Goal: Task Accomplishment & Management: Manage account settings

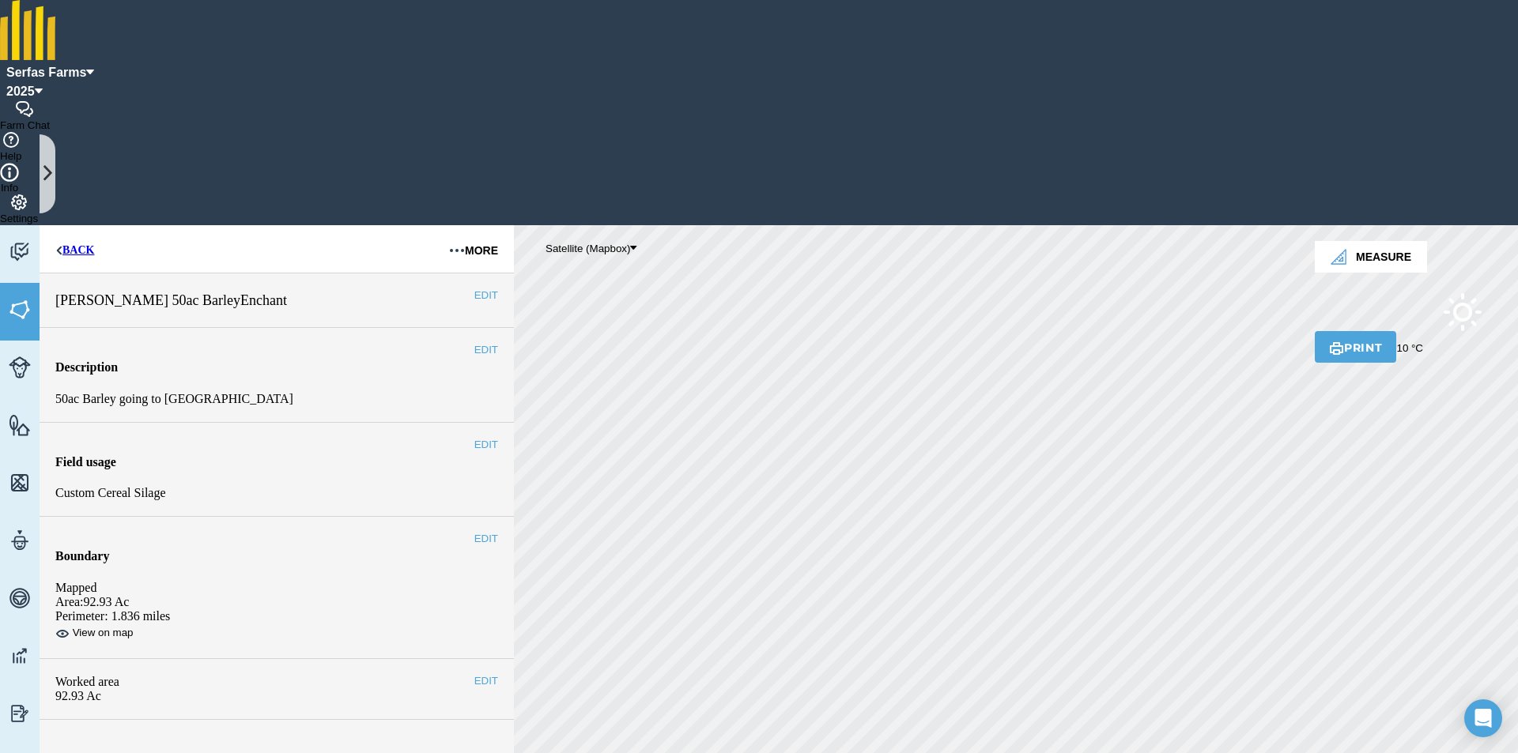
click at [44, 169] on icon at bounding box center [47, 174] width 9 height 21
click at [466, 225] on button "More" at bounding box center [473, 248] width 81 height 47
click at [452, 273] on button "Archive" at bounding box center [429, 292] width 68 height 39
click at [460, 225] on button "More" at bounding box center [473, 248] width 81 height 47
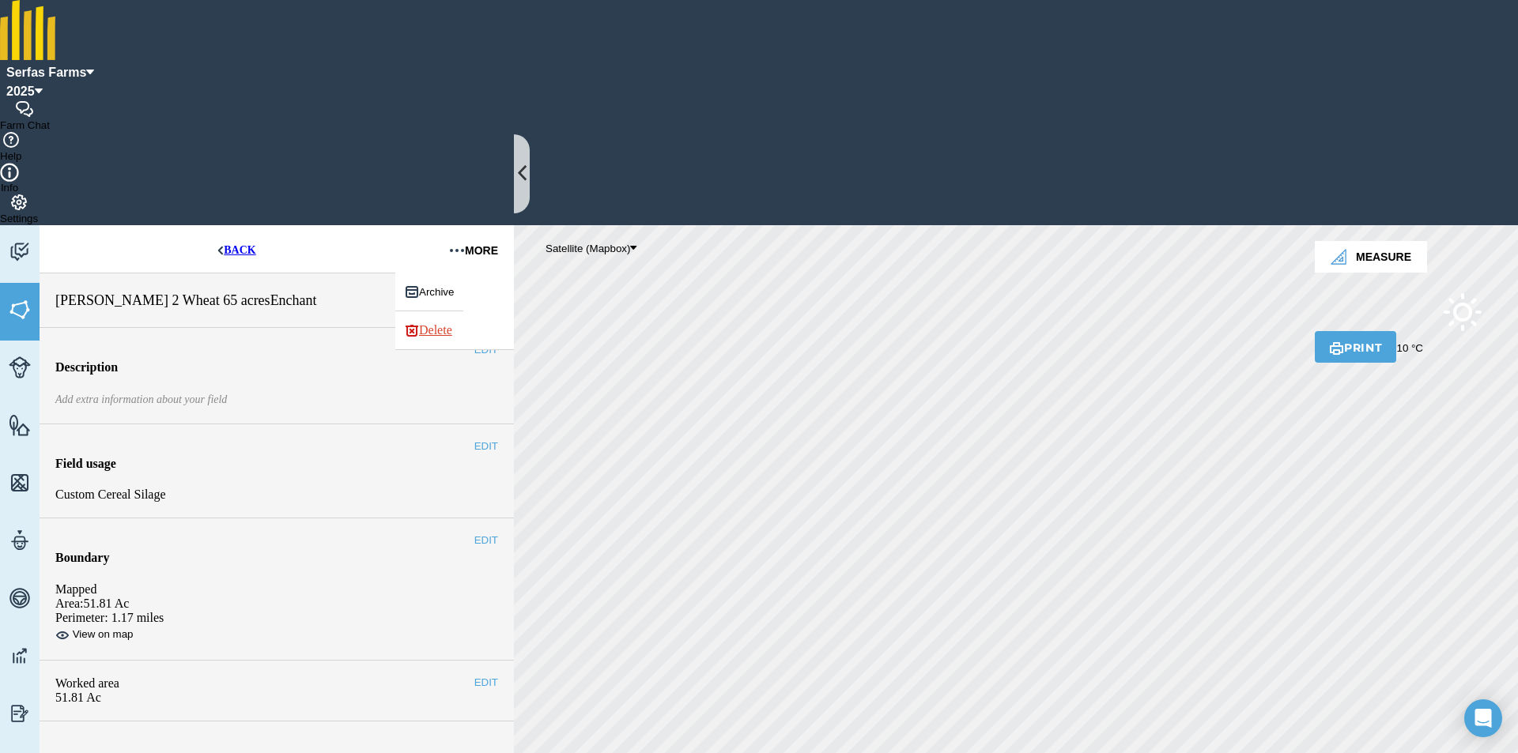
click at [461, 273] on button "Archive" at bounding box center [429, 292] width 68 height 39
click at [461, 225] on button "More" at bounding box center [473, 248] width 81 height 47
click at [456, 273] on button "Archive" at bounding box center [429, 292] width 68 height 39
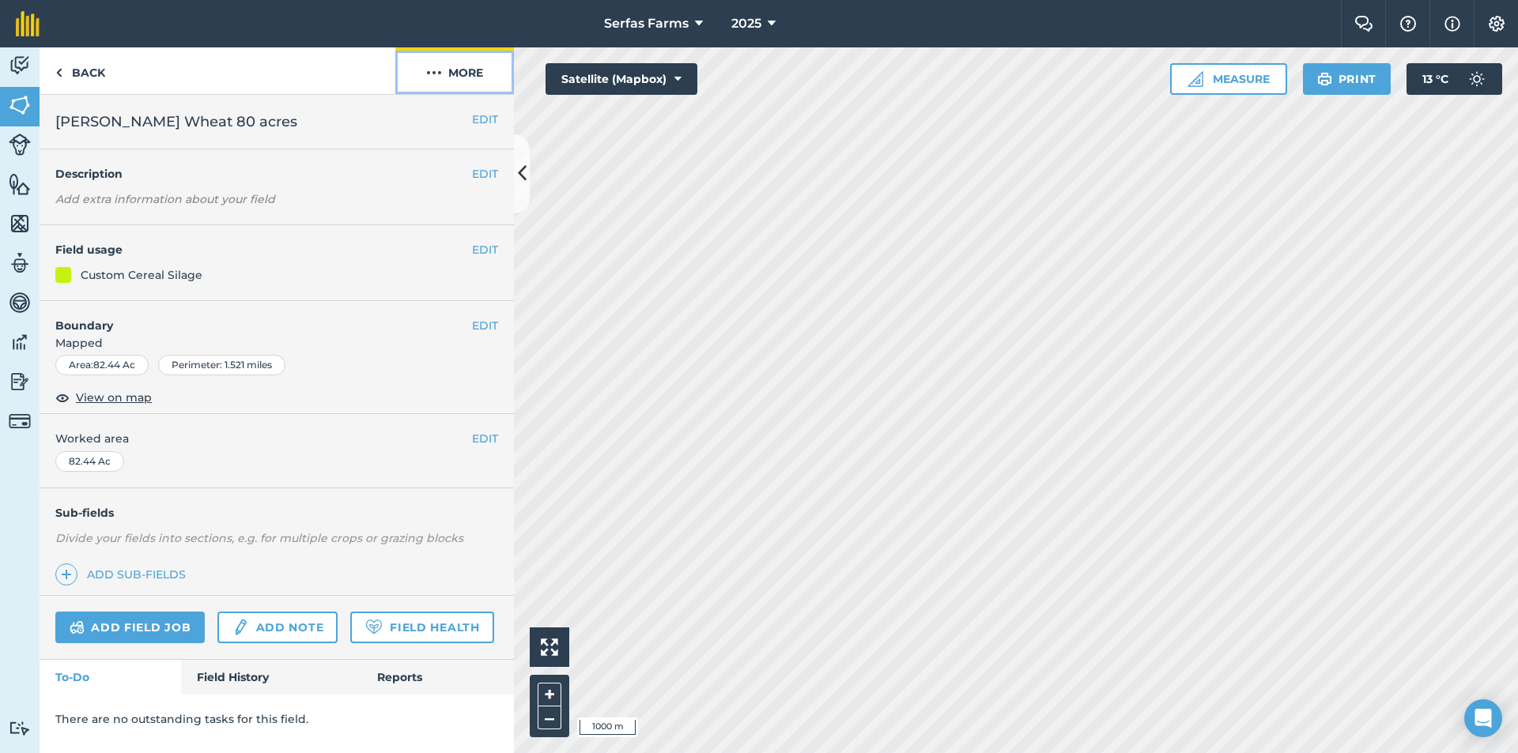
click at [475, 77] on button "More" at bounding box center [454, 70] width 119 height 47
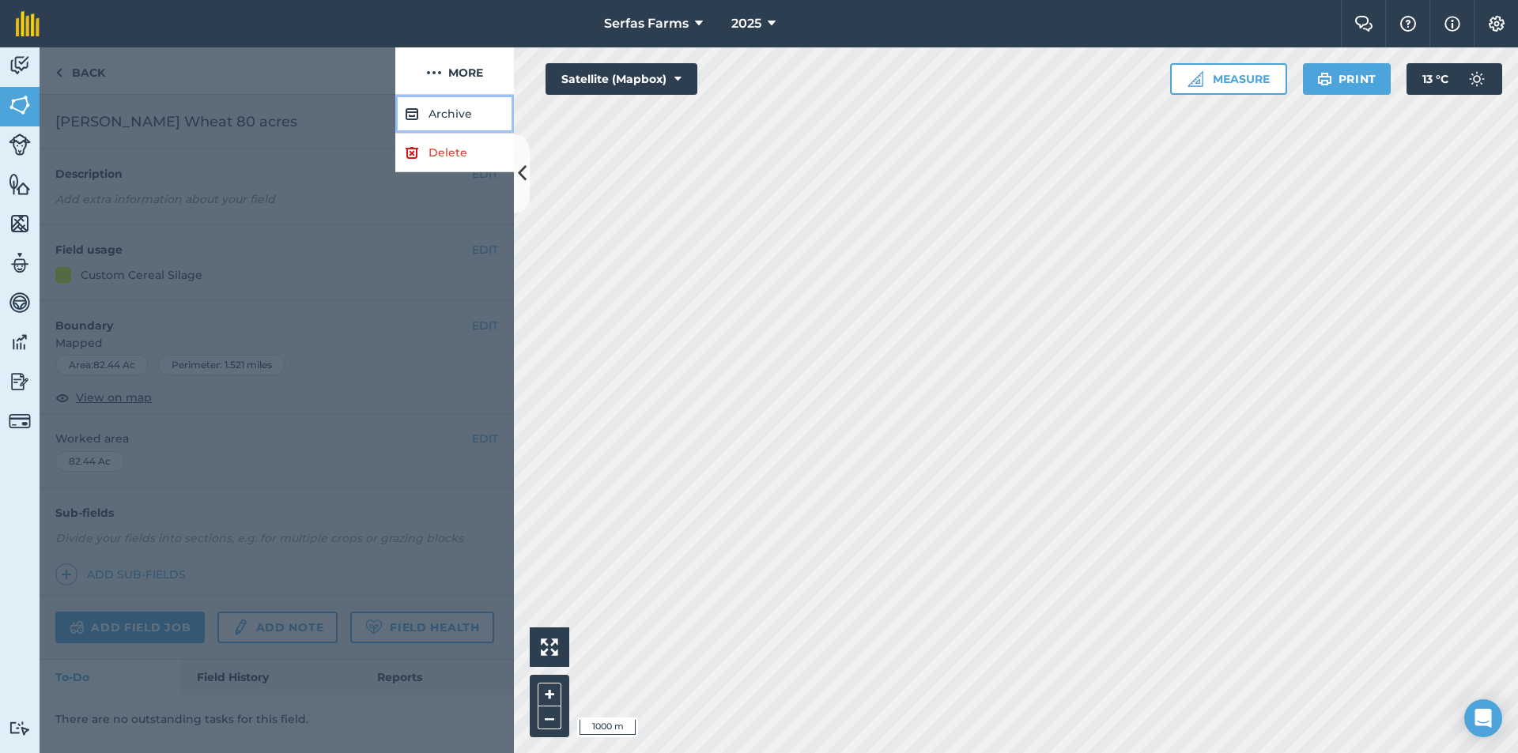
click at [485, 114] on button "Archive" at bounding box center [454, 114] width 119 height 39
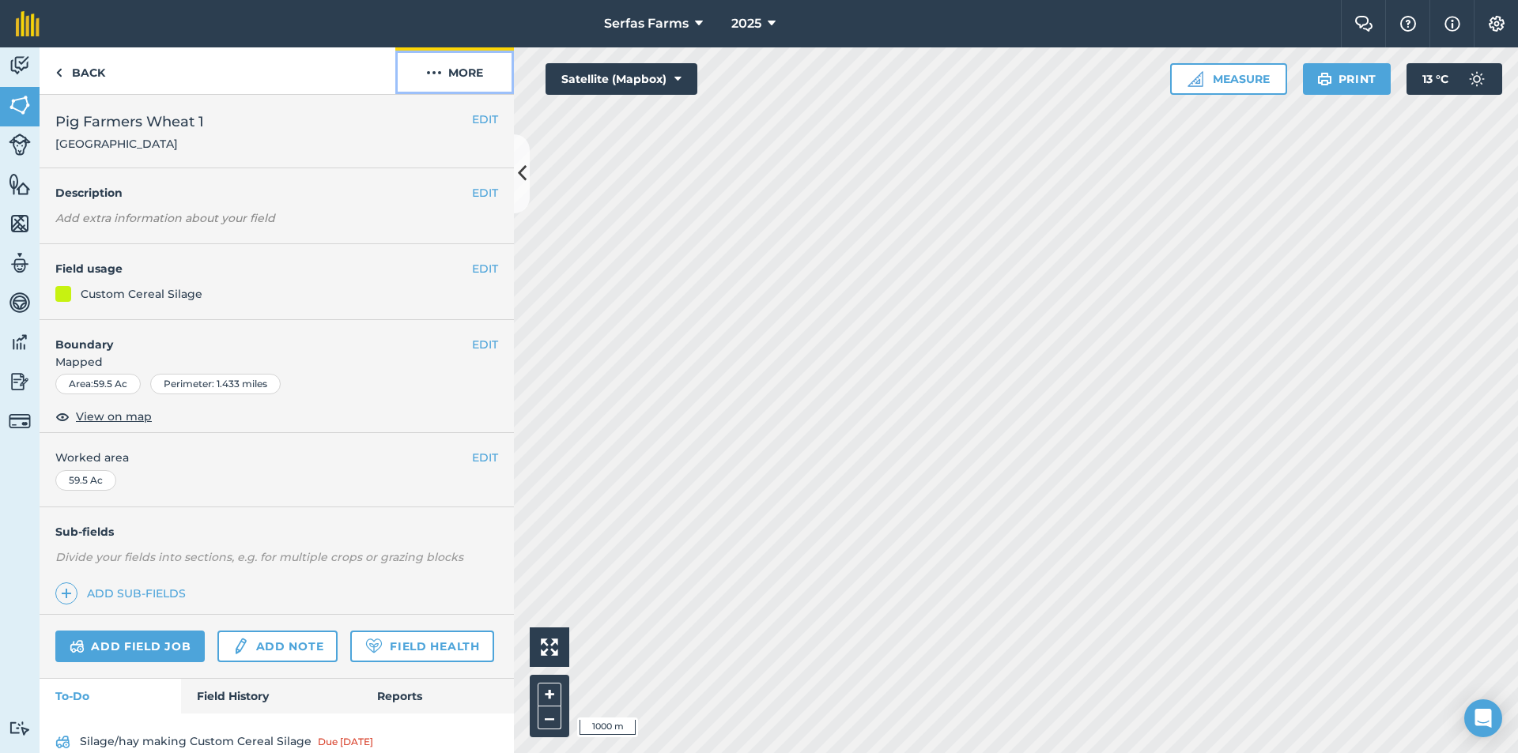
click at [472, 66] on button "More" at bounding box center [454, 70] width 119 height 47
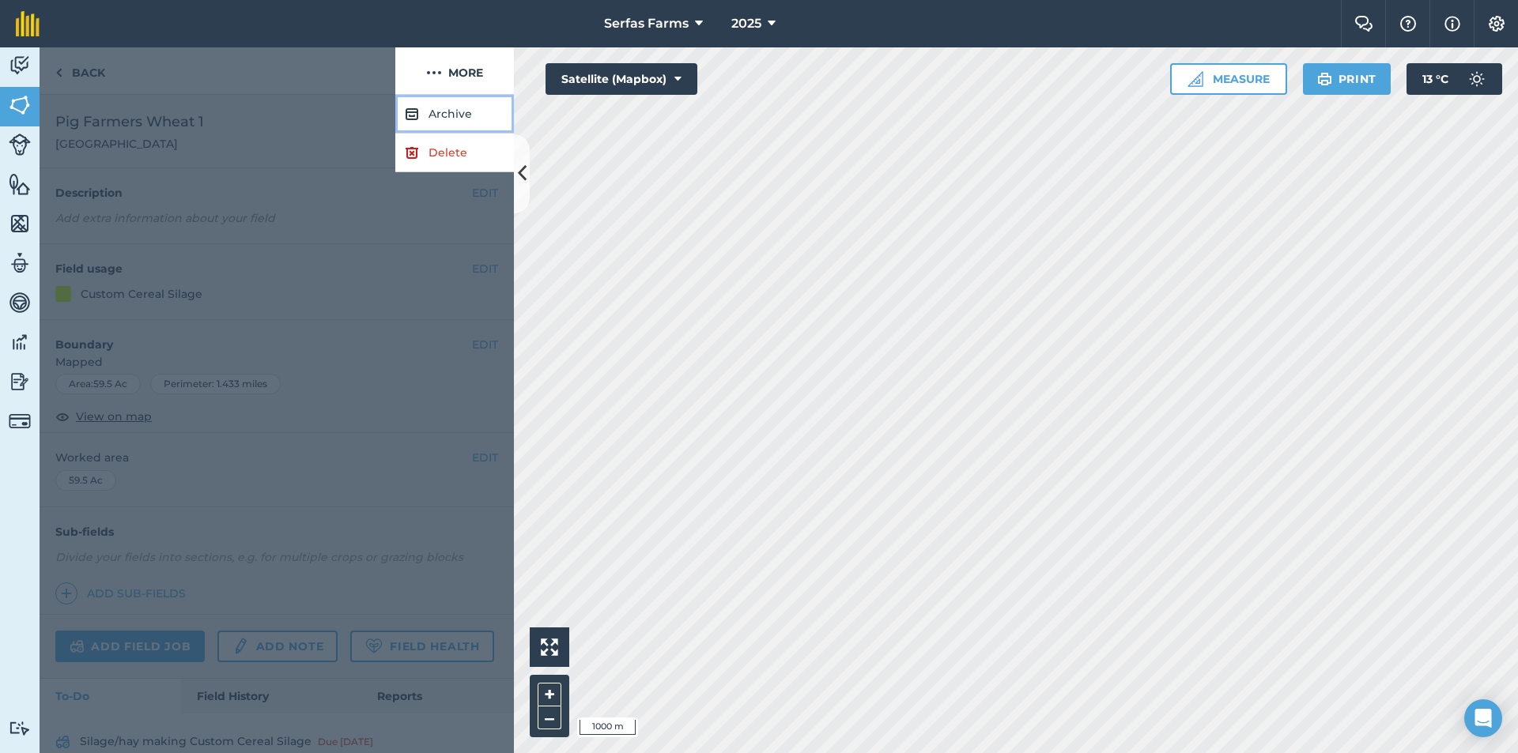
drag, startPoint x: 475, startPoint y: 104, endPoint x: 482, endPoint y: 111, distance: 9.5
click at [475, 105] on button "Archive" at bounding box center [454, 114] width 119 height 39
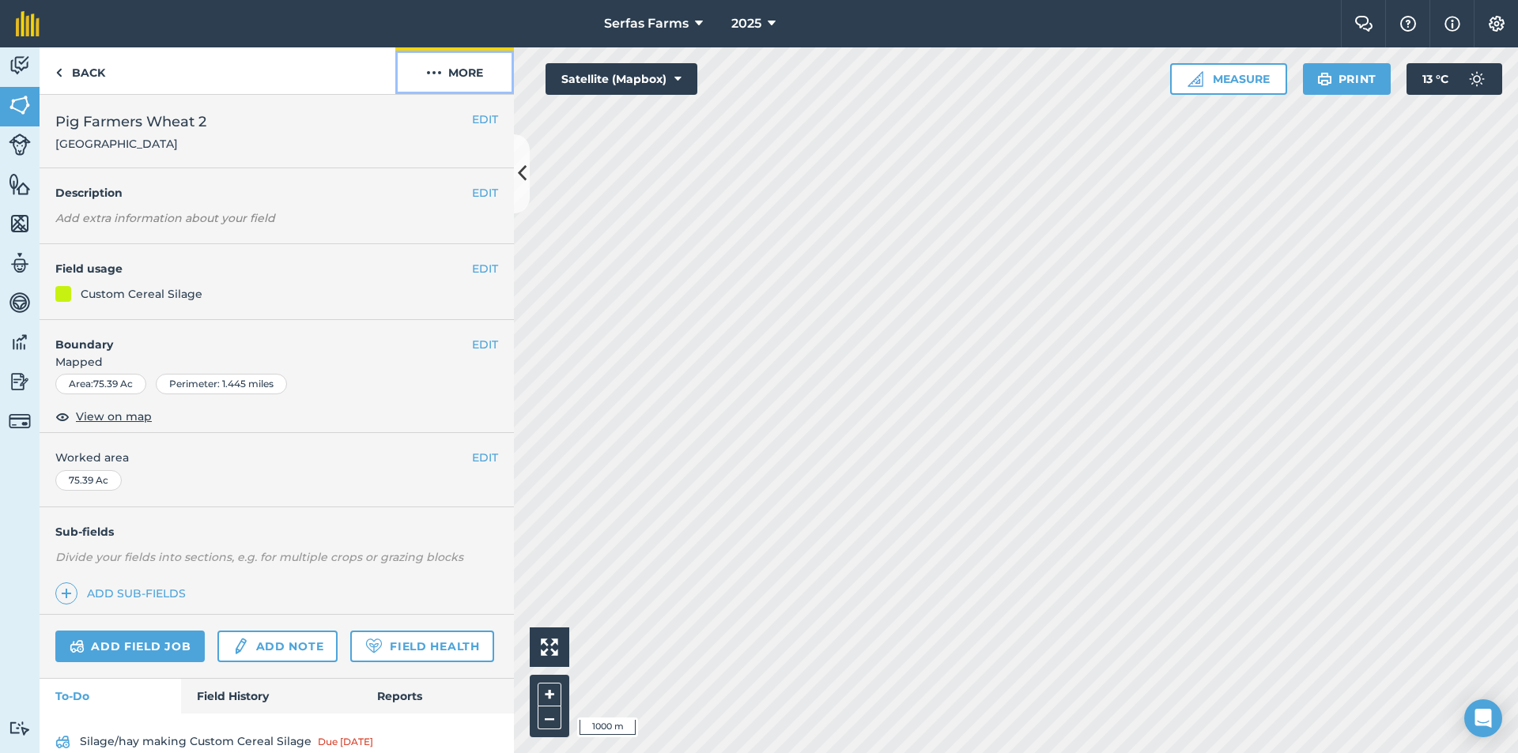
click at [458, 74] on button "More" at bounding box center [454, 70] width 119 height 47
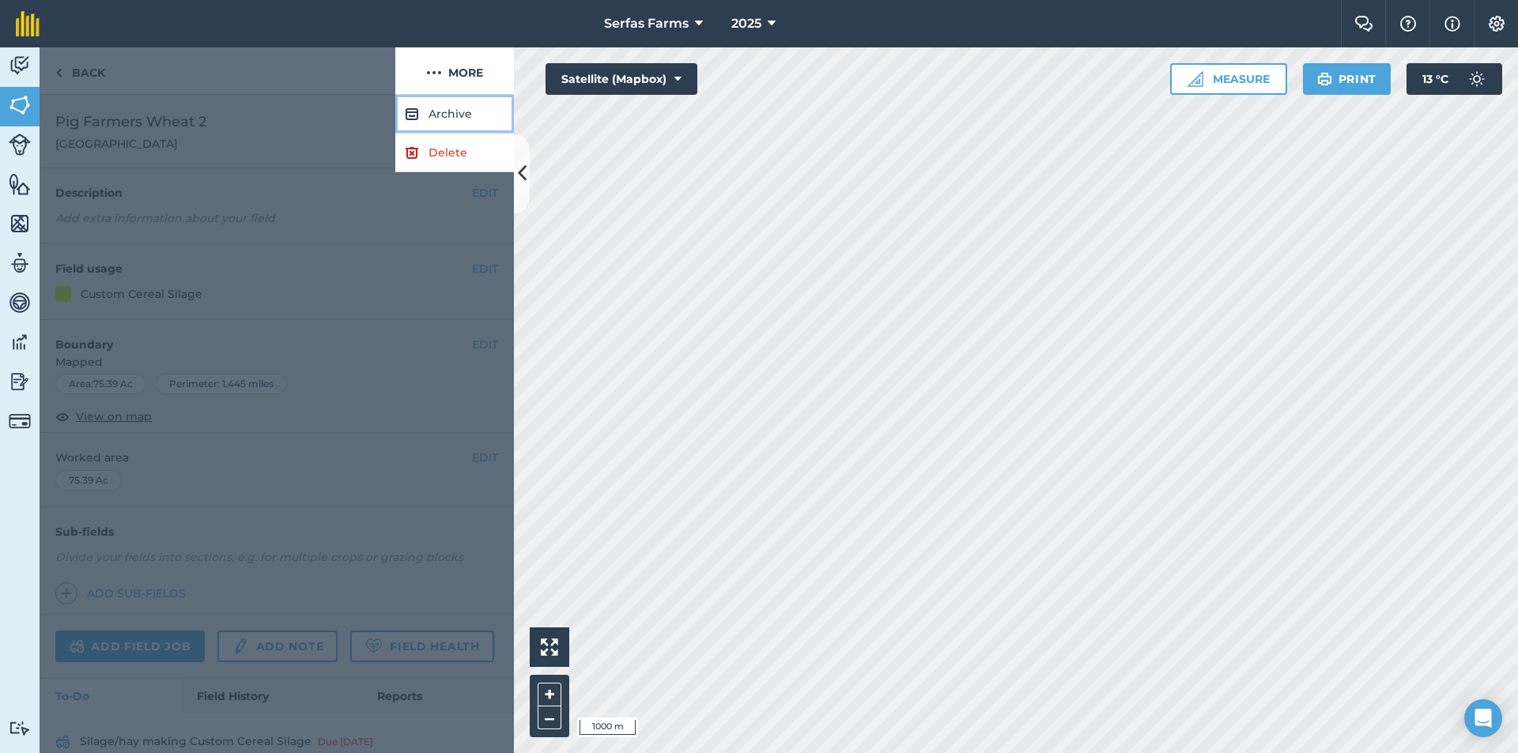
click at [471, 113] on button "Archive" at bounding box center [454, 114] width 119 height 39
